Goal: Task Accomplishment & Management: Use online tool/utility

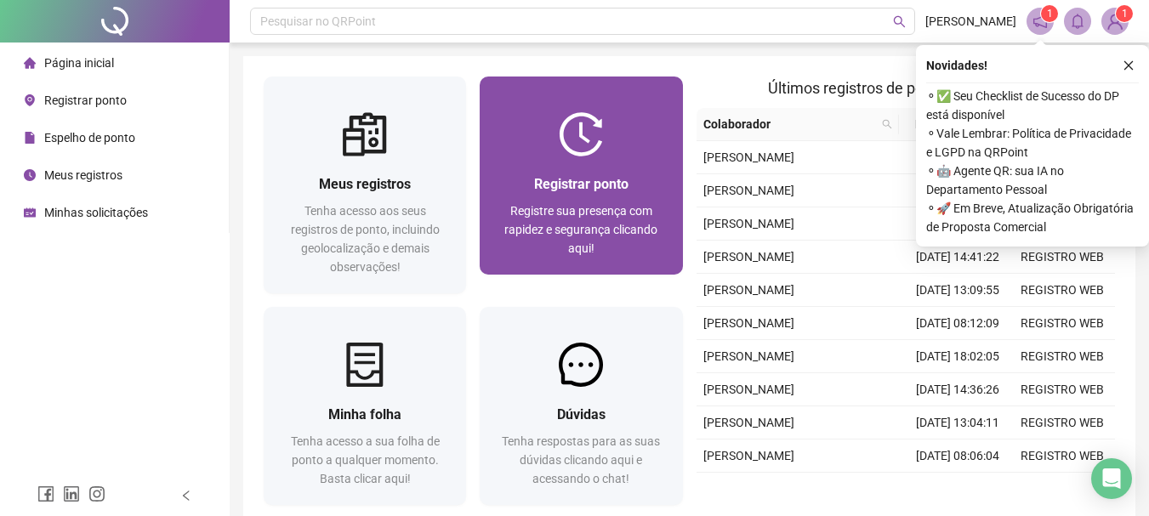
click at [552, 246] on div "Registre sua presença com rapidez e segurança clicando aqui!" at bounding box center [581, 230] width 162 height 56
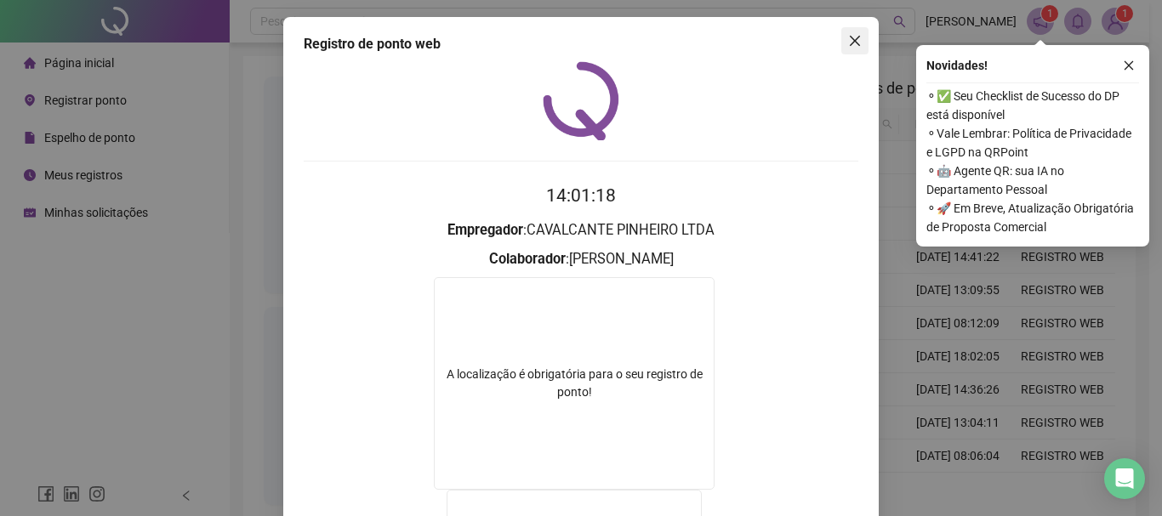
click at [857, 37] on span "Close" at bounding box center [854, 41] width 27 height 14
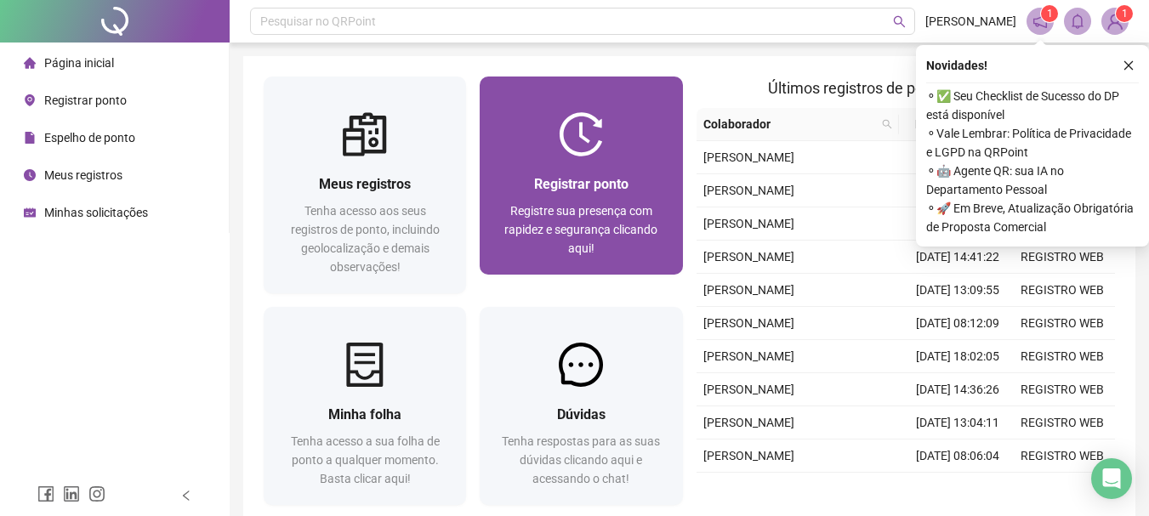
click at [593, 185] on span "Registrar ponto" at bounding box center [581, 184] width 94 height 16
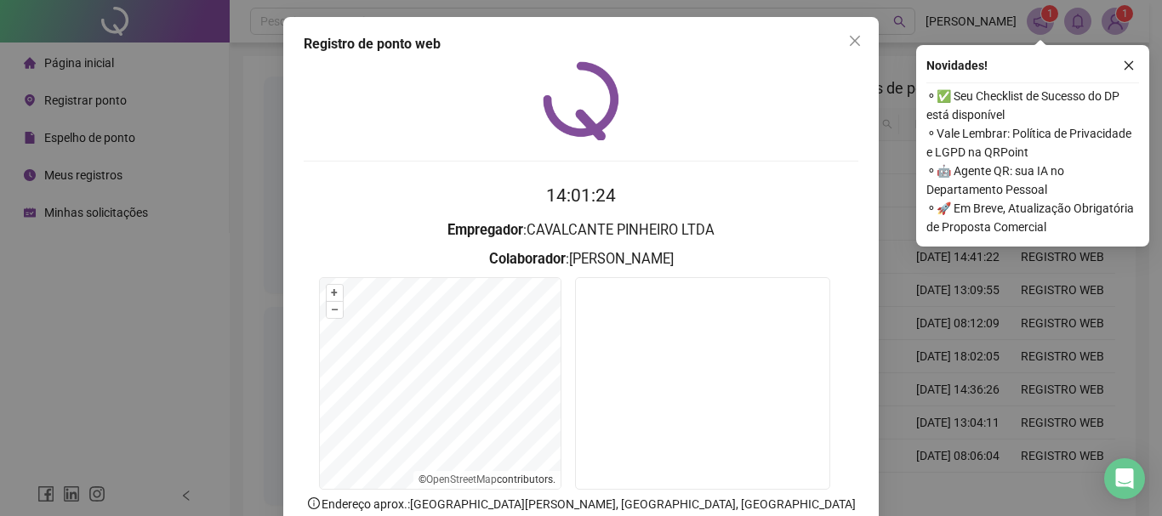
scroll to position [85, 0]
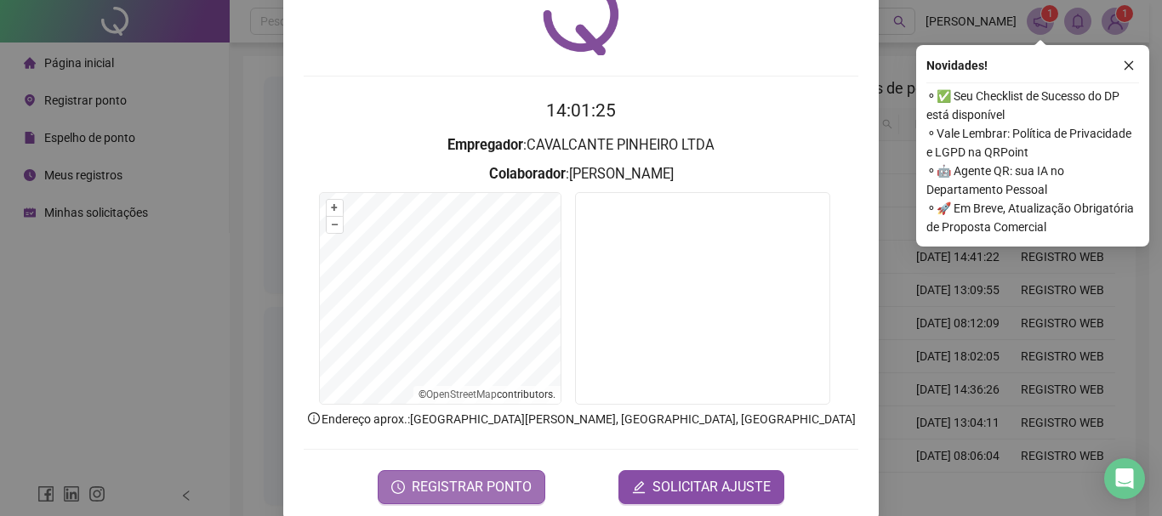
click at [485, 478] on span "REGISTRAR PONTO" at bounding box center [472, 487] width 120 height 20
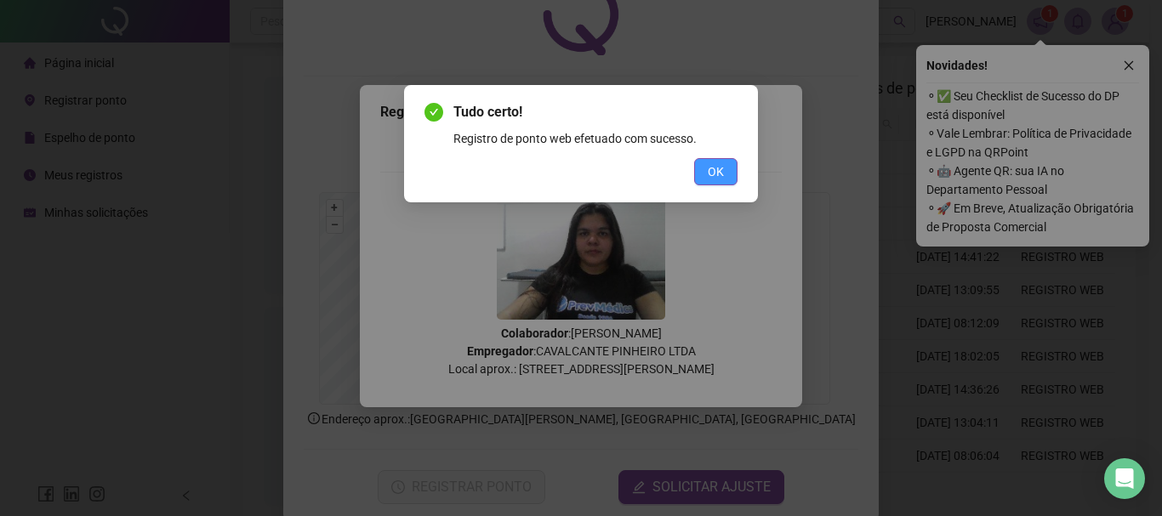
click at [727, 162] on button "OK" at bounding box center [715, 171] width 43 height 27
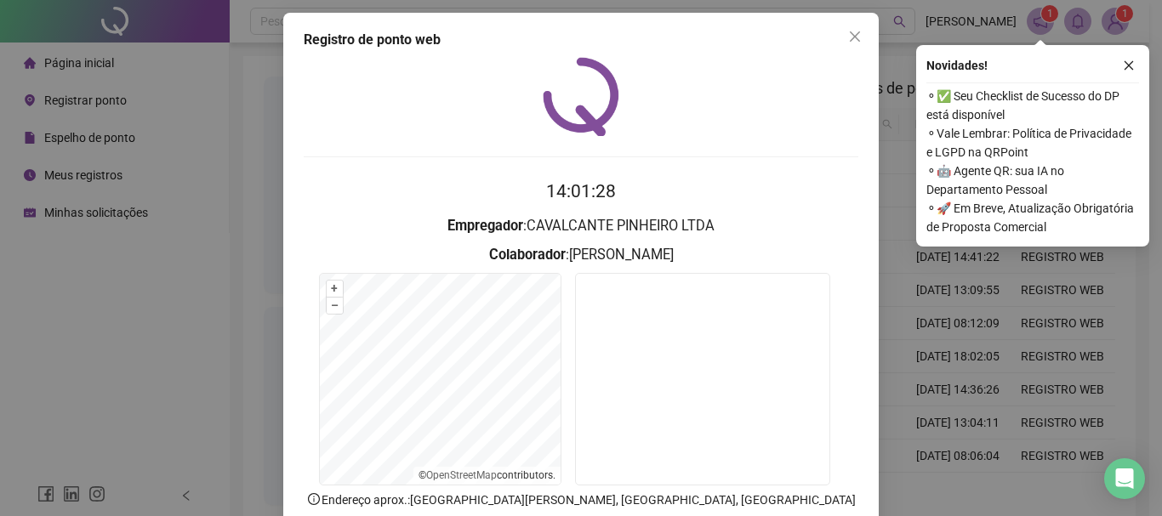
scroll to position [0, 0]
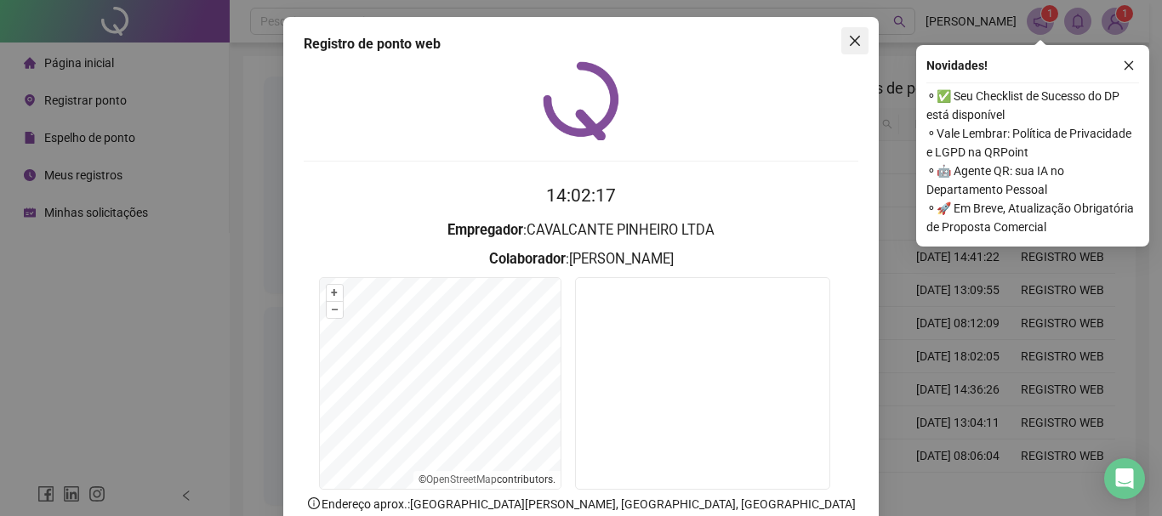
click at [848, 38] on icon "close" at bounding box center [855, 41] width 14 height 14
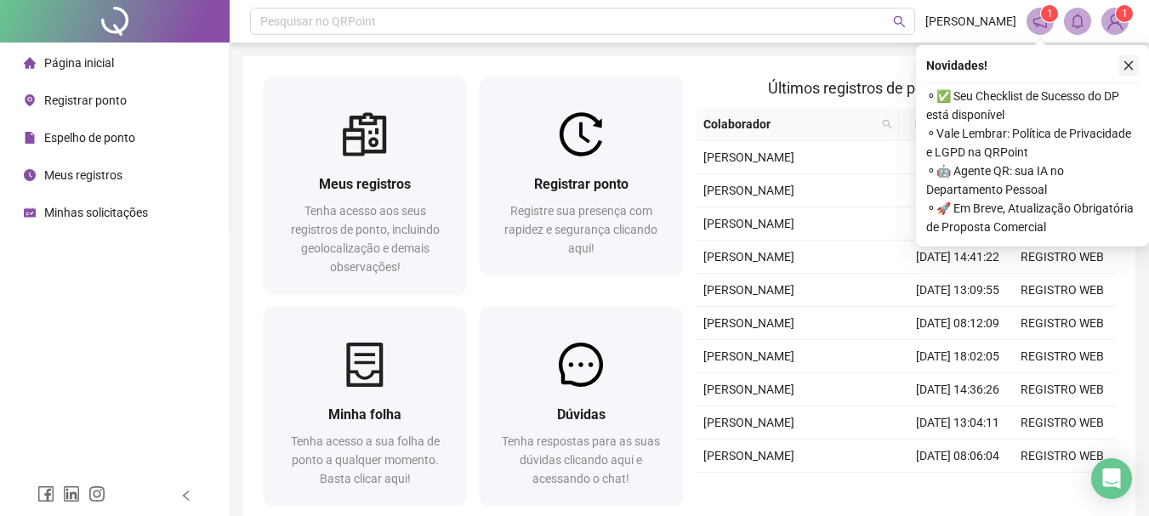
click at [1136, 67] on button "button" at bounding box center [1129, 65] width 20 height 20
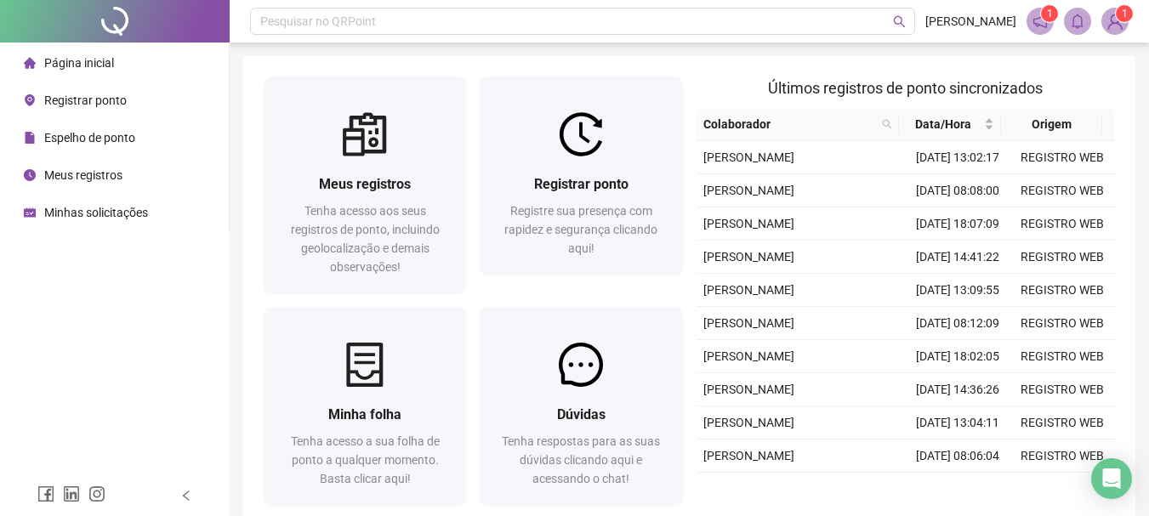
click at [1116, 21] on img at bounding box center [1115, 22] width 26 height 26
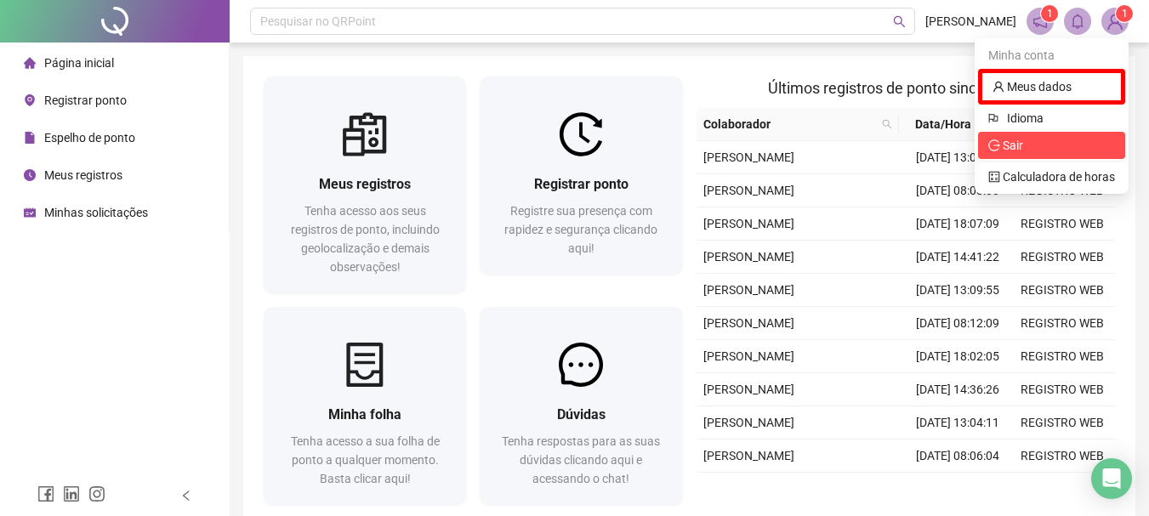
click at [1017, 145] on span "Sair" at bounding box center [1013, 146] width 20 height 14
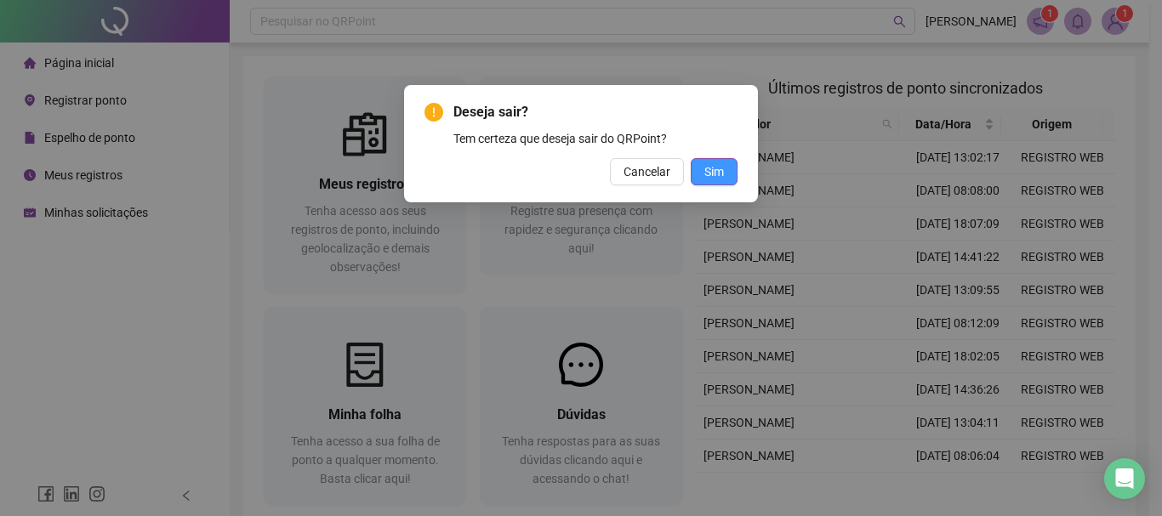
click at [726, 177] on button "Sim" at bounding box center [714, 171] width 47 height 27
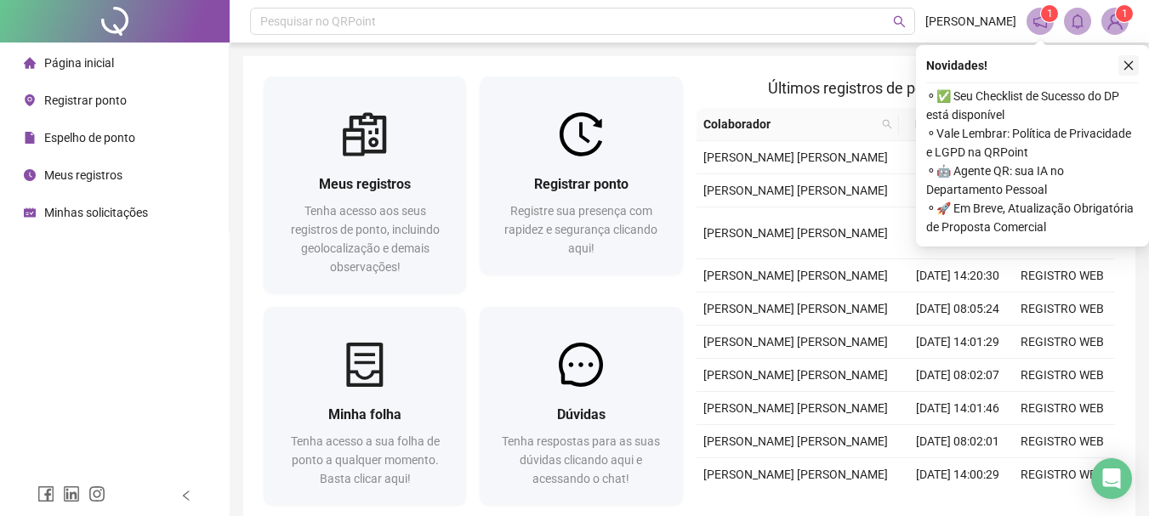
click at [1125, 72] on button "button" at bounding box center [1129, 65] width 20 height 20
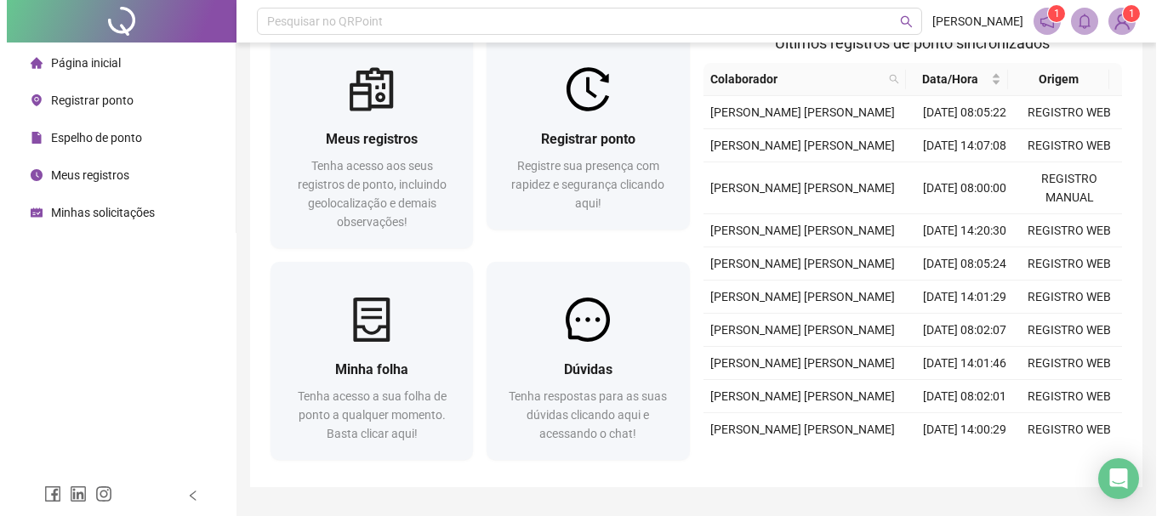
scroll to position [43, 0]
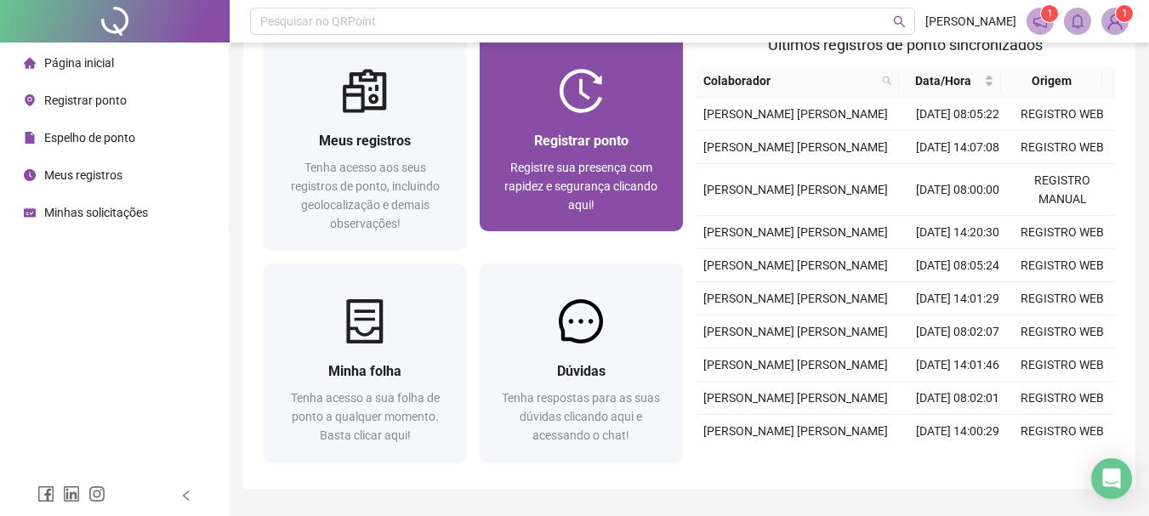
click at [575, 91] on img at bounding box center [581, 91] width 44 height 44
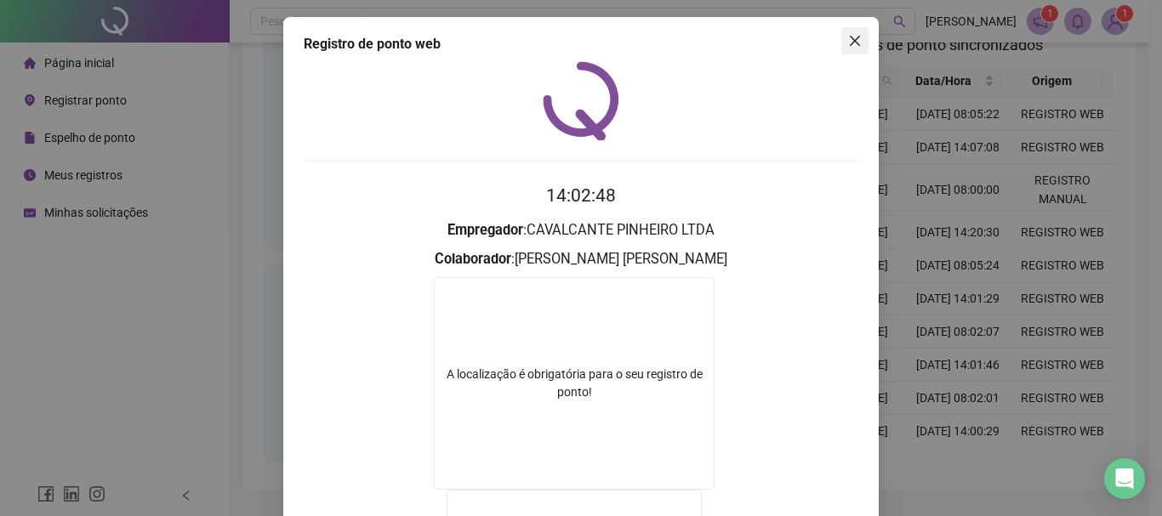
click at [841, 38] on span "Close" at bounding box center [854, 41] width 27 height 14
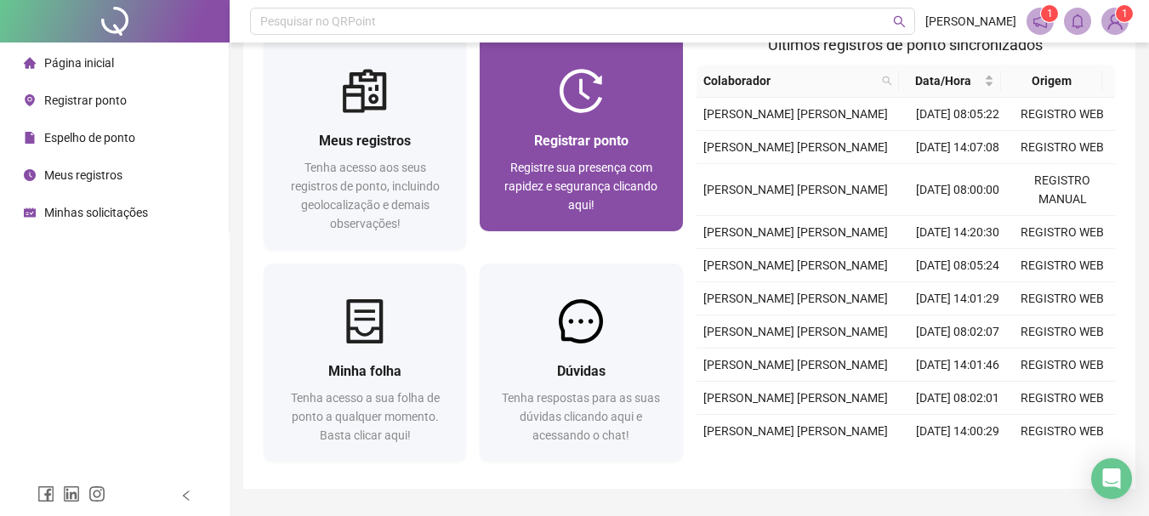
click at [602, 165] on span "Registre sua presença com rapidez e segurança clicando aqui!" at bounding box center [580, 186] width 153 height 51
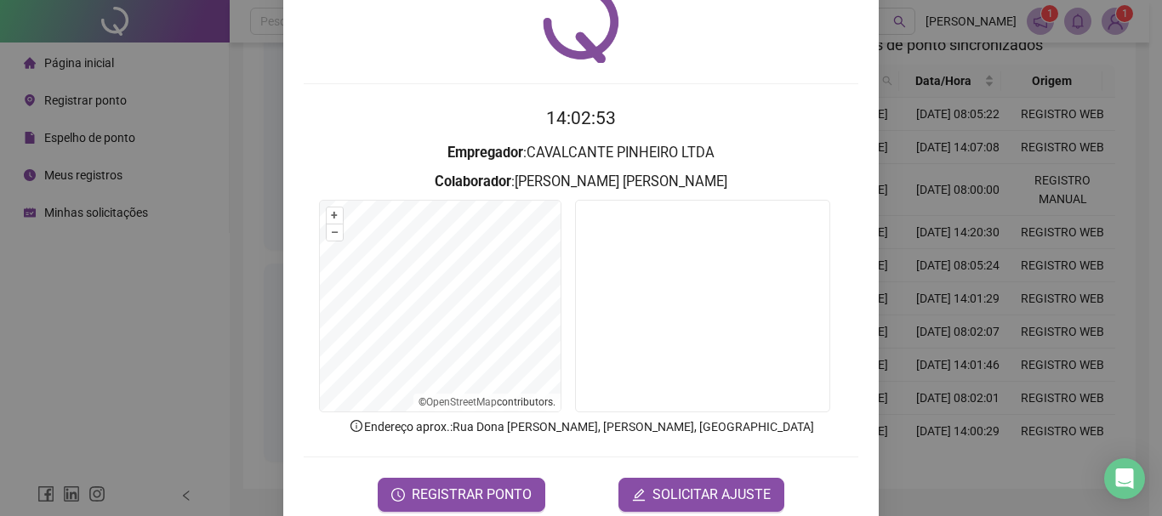
scroll to position [79, 0]
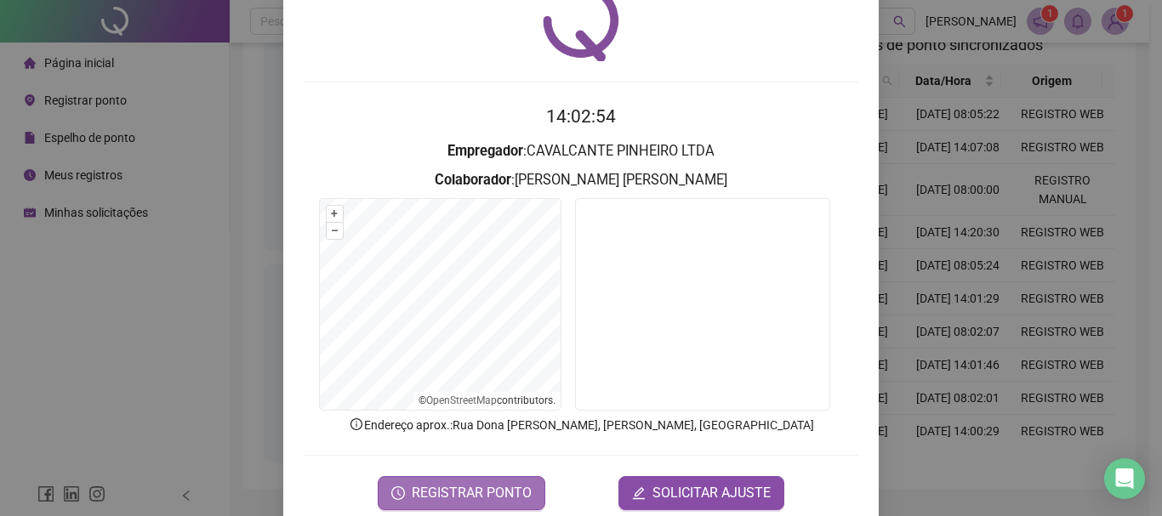
click at [492, 483] on span "REGISTRAR PONTO" at bounding box center [472, 493] width 120 height 20
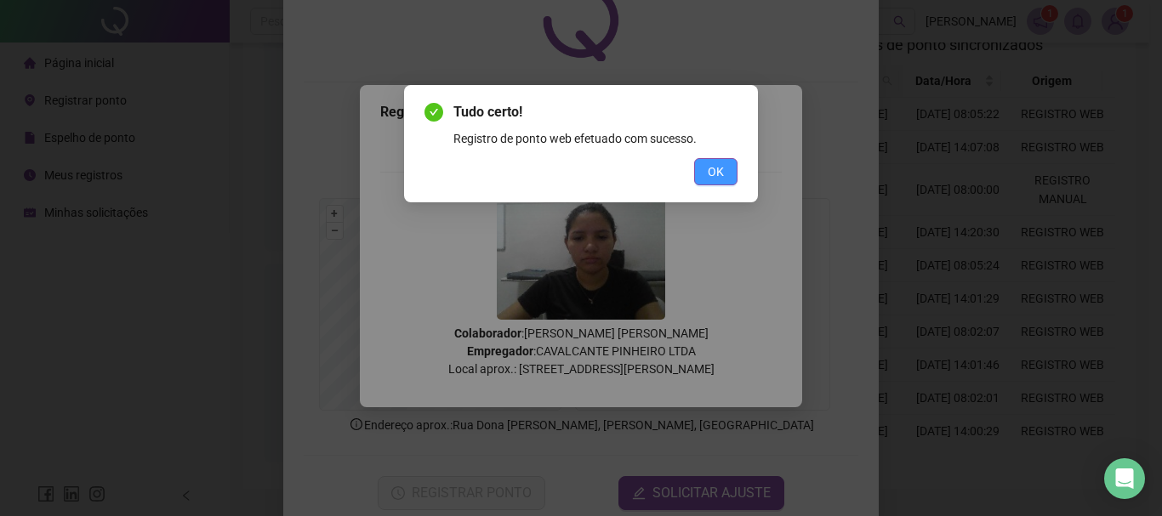
click at [715, 173] on span "OK" at bounding box center [716, 171] width 16 height 19
